Goal: Information Seeking & Learning: Find specific fact

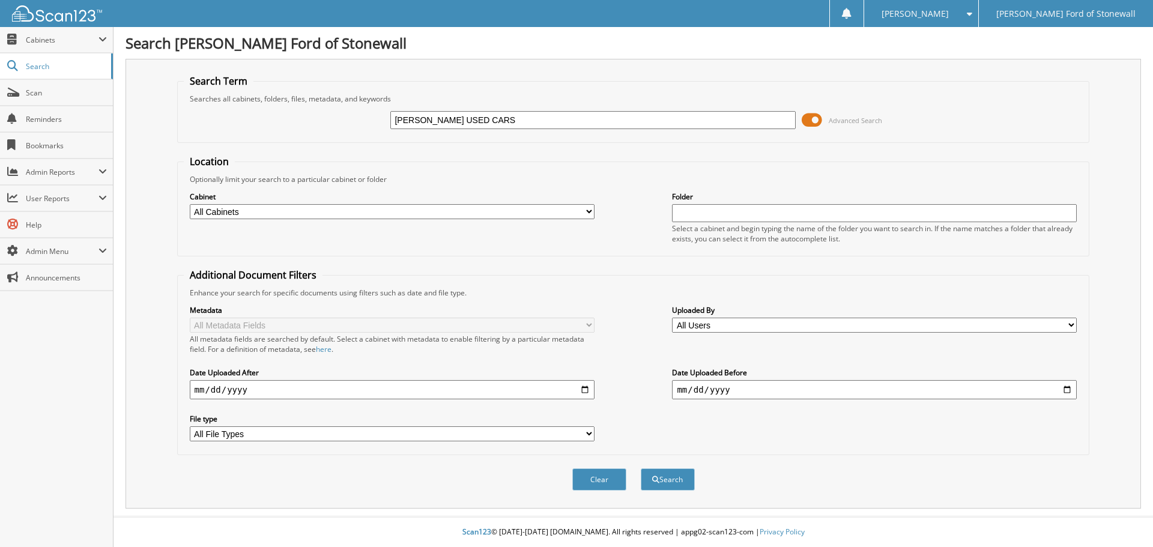
type input "[PERSON_NAME] USED CARS"
click at [641, 468] on button "Search" at bounding box center [668, 479] width 54 height 22
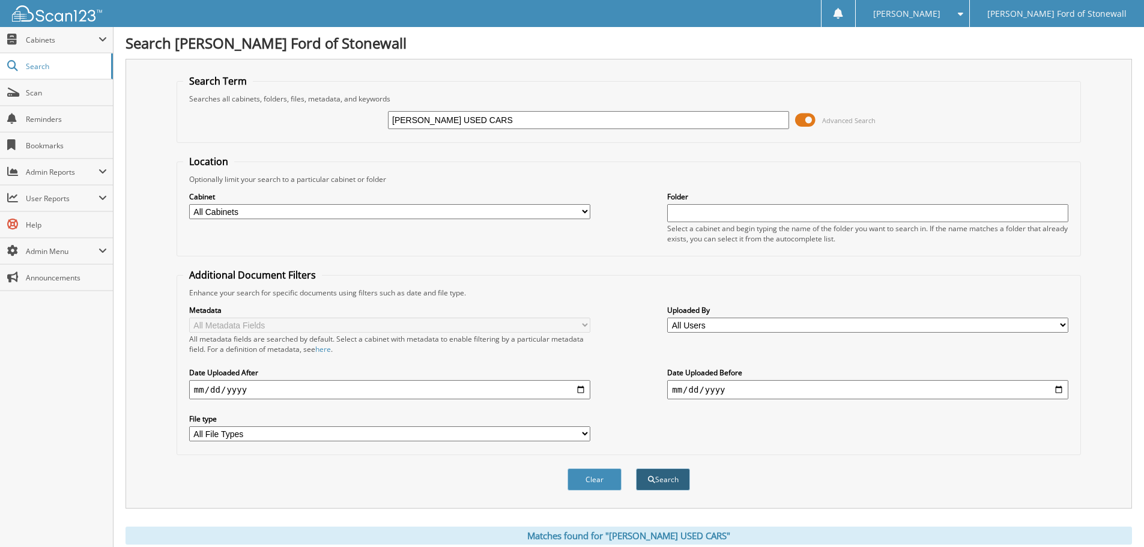
click at [636, 483] on button "Search" at bounding box center [663, 479] width 54 height 22
click at [649, 482] on span "submit" at bounding box center [651, 479] width 7 height 7
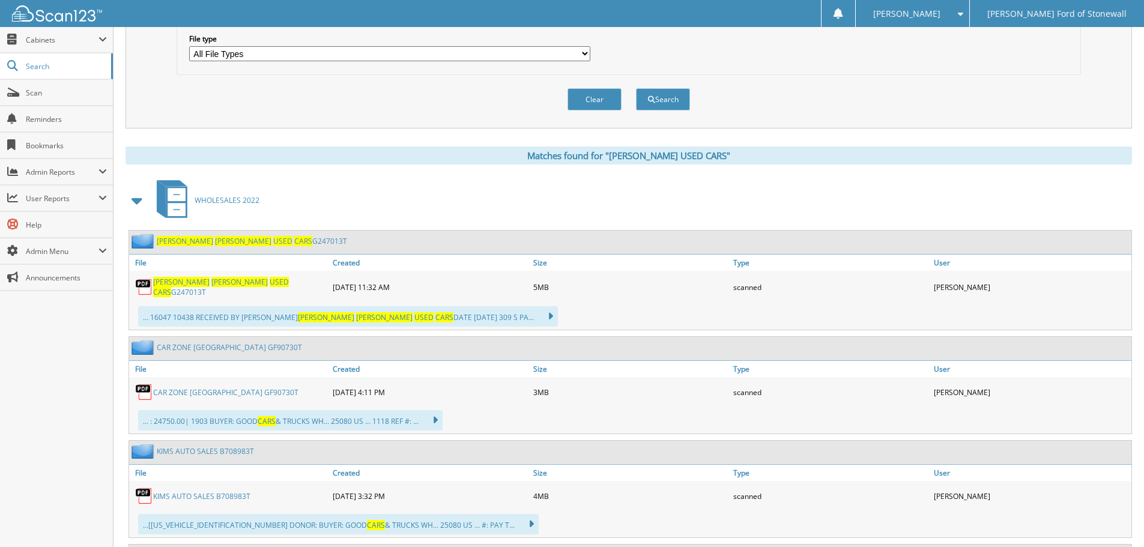
scroll to position [420, 0]
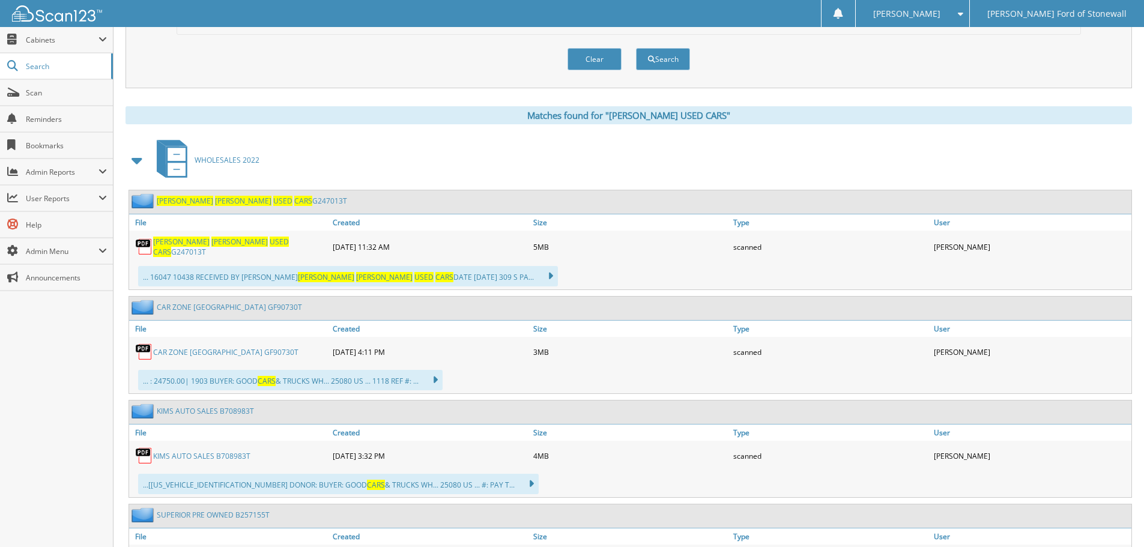
click at [294, 202] on span "CARS" at bounding box center [303, 201] width 18 height 10
